Goal: Complete application form

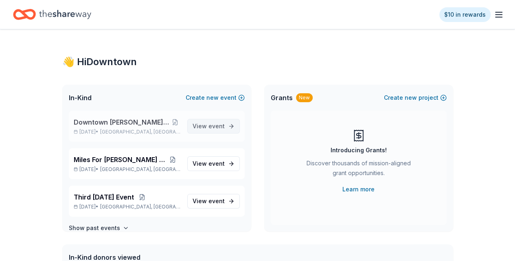
click at [197, 125] on span "View event" at bounding box center [209, 126] width 32 height 10
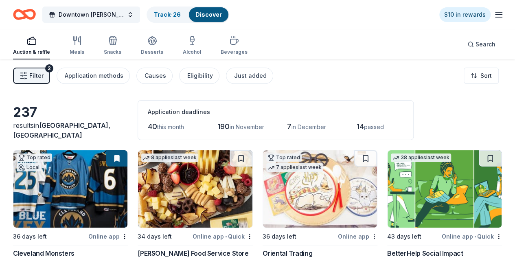
click at [37, 75] on span "Filter" at bounding box center [36, 76] width 14 height 10
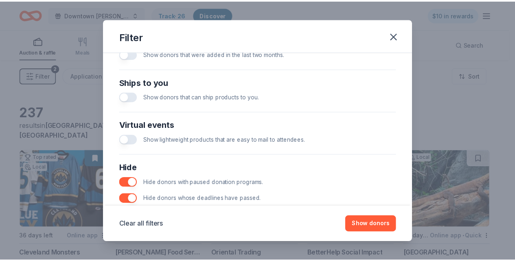
scroll to position [381, 0]
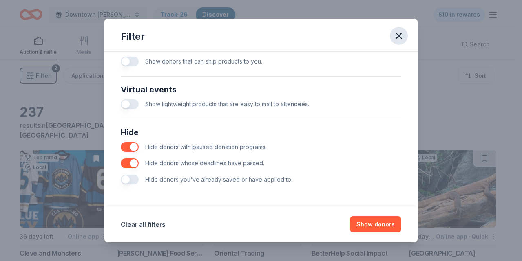
click at [394, 37] on icon "button" at bounding box center [398, 35] width 11 height 11
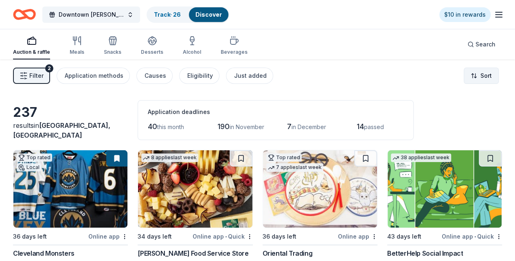
click at [466, 72] on html "Downtown Marion Christmas Gala Track · 26 Discover $10 in rewards Auction & raf…" at bounding box center [257, 130] width 515 height 261
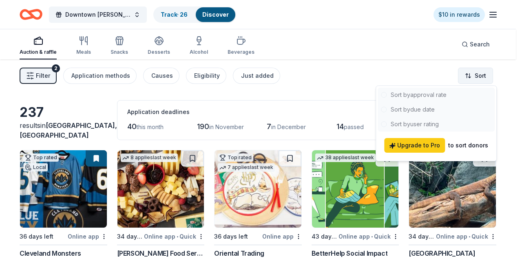
click at [466, 72] on html "Downtown Marion Christmas Gala Track · 26 Discover $10 in rewards Auction & raf…" at bounding box center [261, 130] width 522 height 261
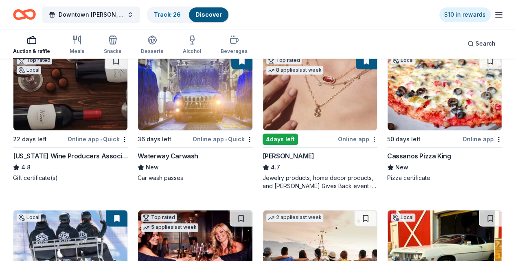
scroll to position [404, 0]
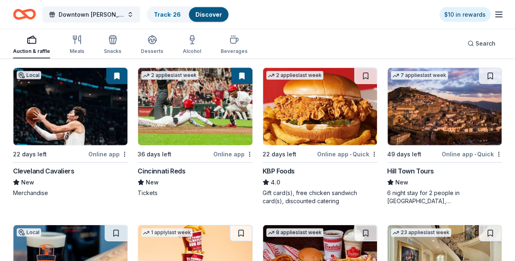
scroll to position [857, 0]
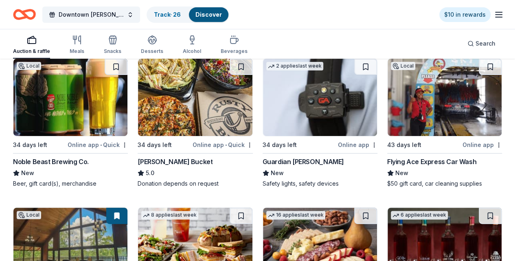
scroll to position [1651, 0]
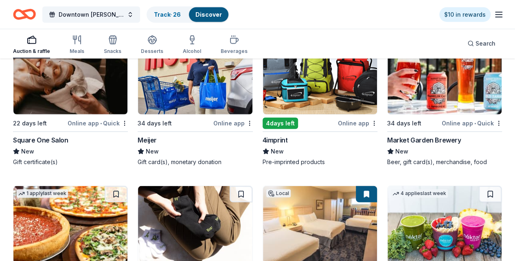
scroll to position [2583, 0]
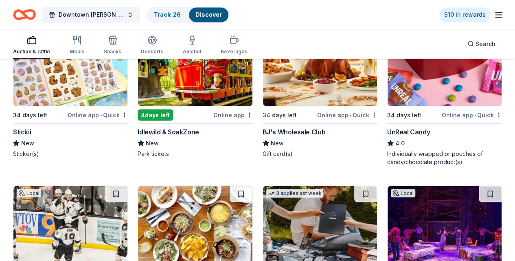
scroll to position [3823, 0]
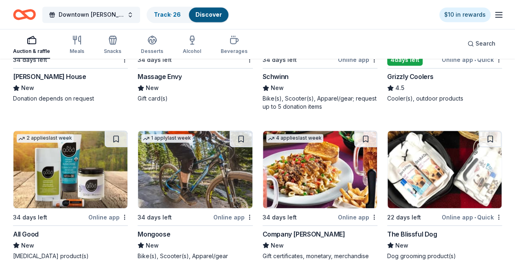
scroll to position [6785, 0]
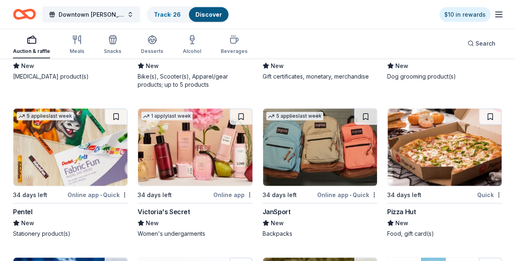
scroll to position [6964, 0]
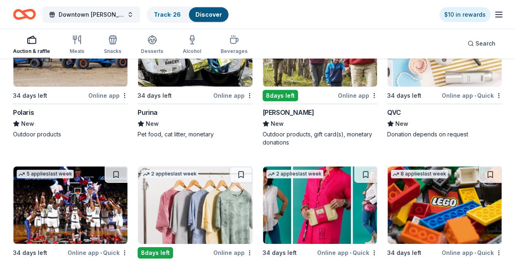
scroll to position [7380, 0]
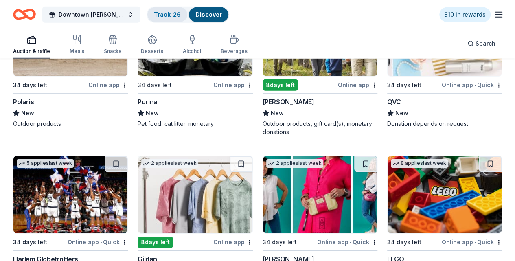
click at [176, 15] on link "Track · 26" at bounding box center [167, 14] width 27 height 7
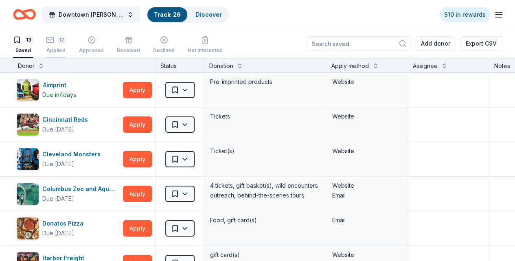
click at [61, 48] on div "Applied" at bounding box center [56, 50] width 20 height 7
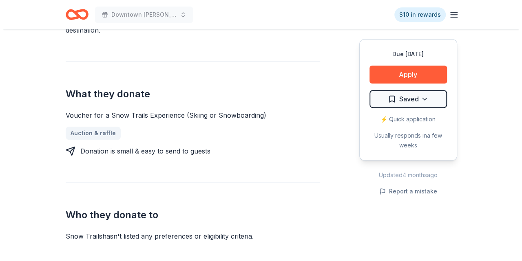
scroll to position [287, 0]
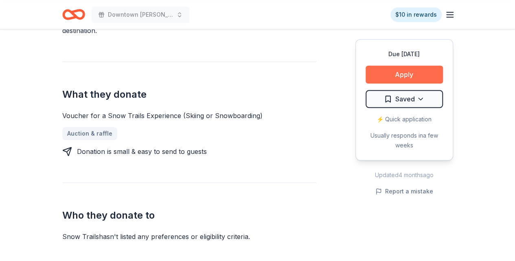
click at [401, 76] on button "Apply" at bounding box center [404, 75] width 77 height 18
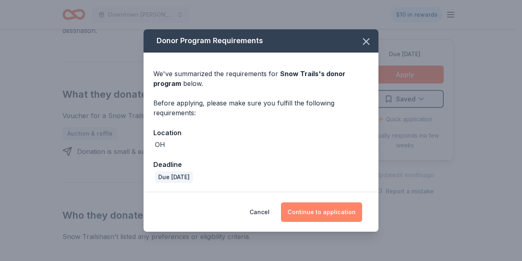
click at [308, 213] on button "Continue to application" at bounding box center [321, 212] width 81 height 20
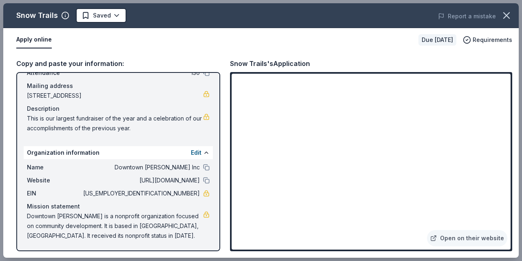
scroll to position [0, 0]
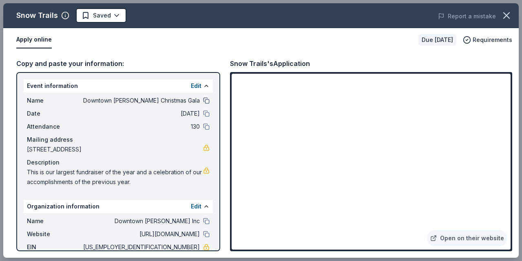
click at [203, 99] on button at bounding box center [206, 100] width 7 height 7
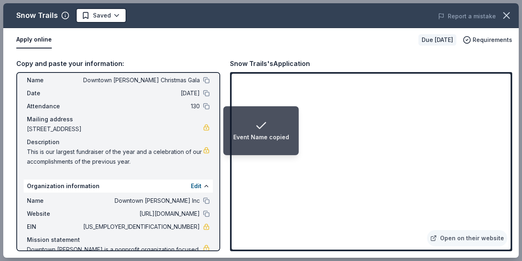
scroll to position [22, 0]
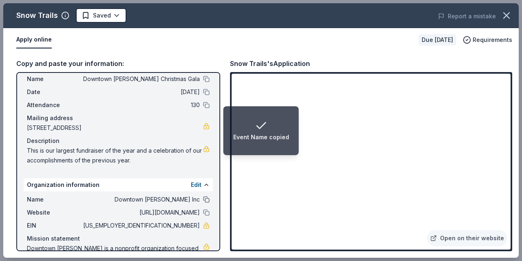
click at [203, 199] on button at bounding box center [206, 199] width 7 height 7
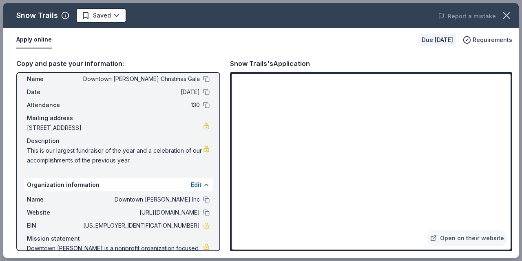
drag, startPoint x: 141, startPoint y: 128, endPoint x: 57, endPoint y: 150, distance: 87.3
click at [57, 150] on div "Name Downtown Marion Christmas Gala Date 12/12/25 Attendance 130 Mailing addres…" at bounding box center [118, 120] width 189 height 98
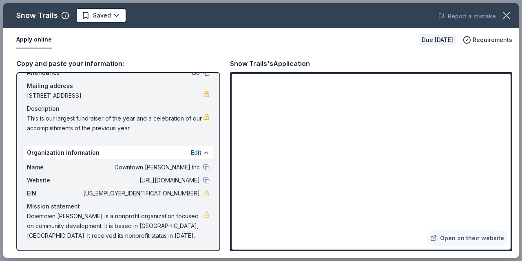
scroll to position [0, 0]
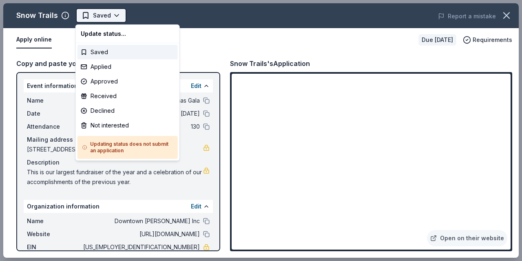
click at [115, 17] on body "Downtown Marion Christmas Gala Saved Apply Due in 43 days Share Snow Trails New…" at bounding box center [257, 130] width 515 height 261
click at [99, 68] on div "Applied" at bounding box center [127, 66] width 100 height 15
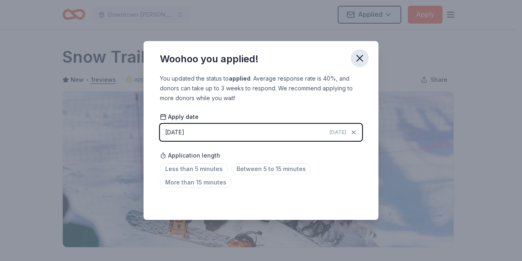
click at [359, 56] on icon "button" at bounding box center [359, 58] width 11 height 11
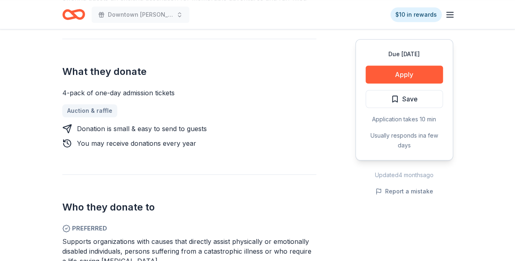
scroll to position [308, 0]
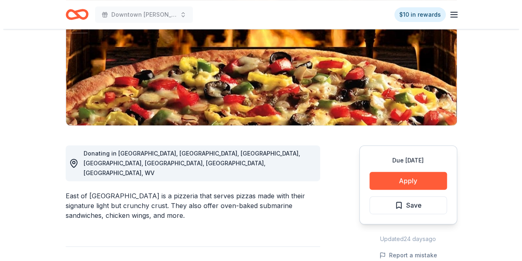
scroll to position [119, 0]
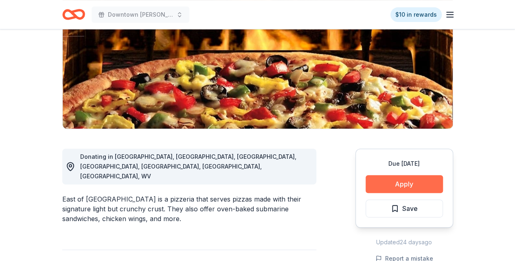
click at [401, 184] on button "Apply" at bounding box center [404, 184] width 77 height 18
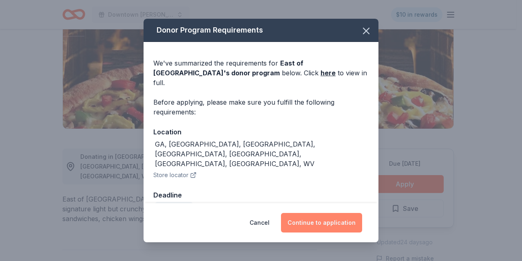
click at [315, 220] on button "Continue to application" at bounding box center [321, 223] width 81 height 20
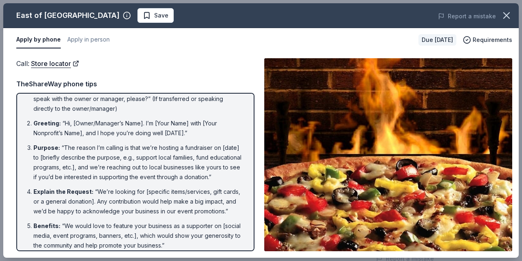
scroll to position [0, 0]
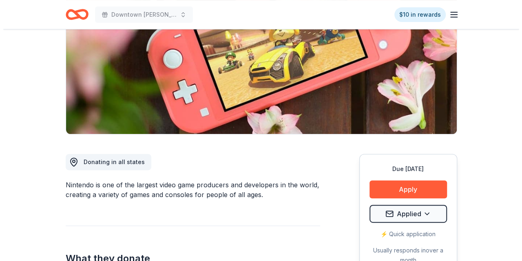
scroll to position [113, 0]
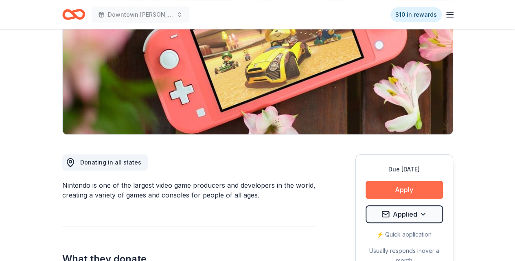
click at [397, 192] on button "Apply" at bounding box center [404, 190] width 77 height 18
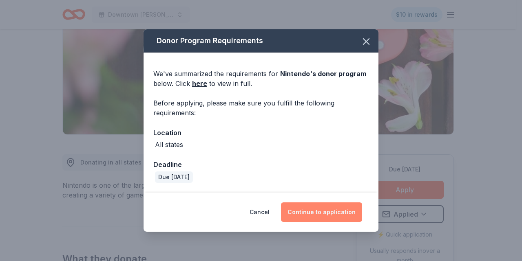
click at [324, 213] on button "Continue to application" at bounding box center [321, 212] width 81 height 20
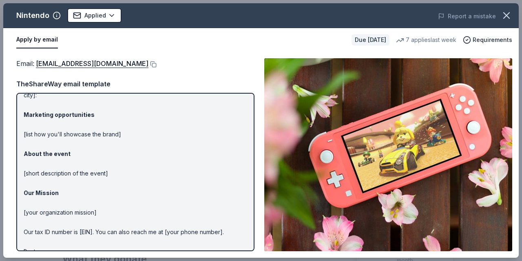
scroll to position [71, 0]
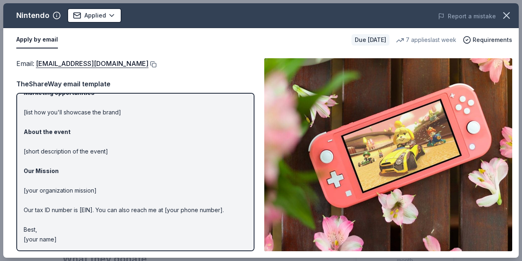
click at [156, 62] on button at bounding box center [152, 64] width 8 height 7
